Goal: Task Accomplishment & Management: Use online tool/utility

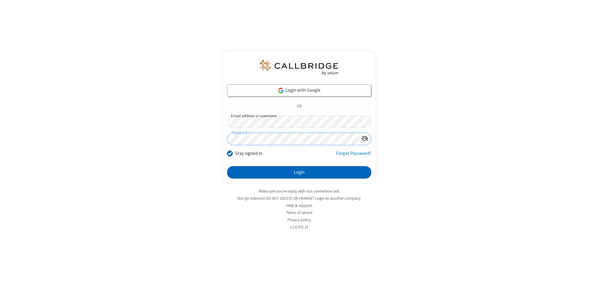
click at [299, 173] on button "Login" at bounding box center [299, 172] width 144 height 12
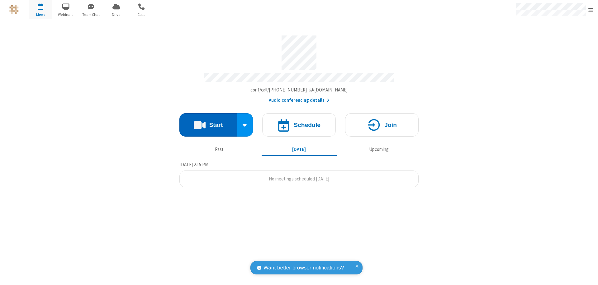
click at [208, 122] on button "Start" at bounding box center [209, 124] width 58 height 23
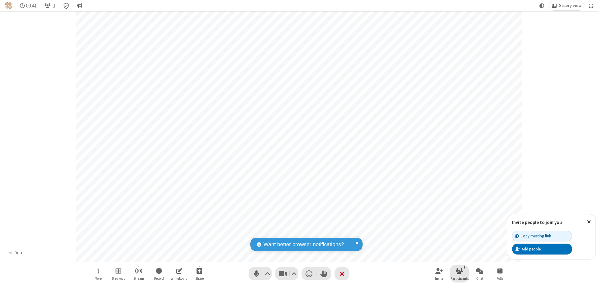
click at [460, 279] on span "Participants" at bounding box center [460, 279] width 18 height 4
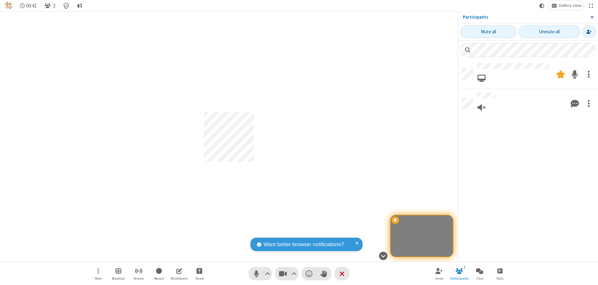
click at [592, 17] on span "Close sidebar" at bounding box center [592, 17] width 3 height 5
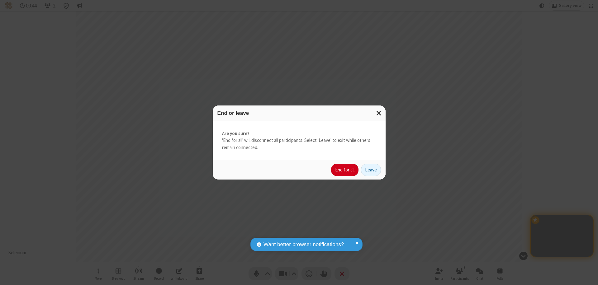
click at [345, 170] on button "End for all" at bounding box center [344, 170] width 27 height 12
